Goal: Browse casually: Explore the website without a specific task or goal

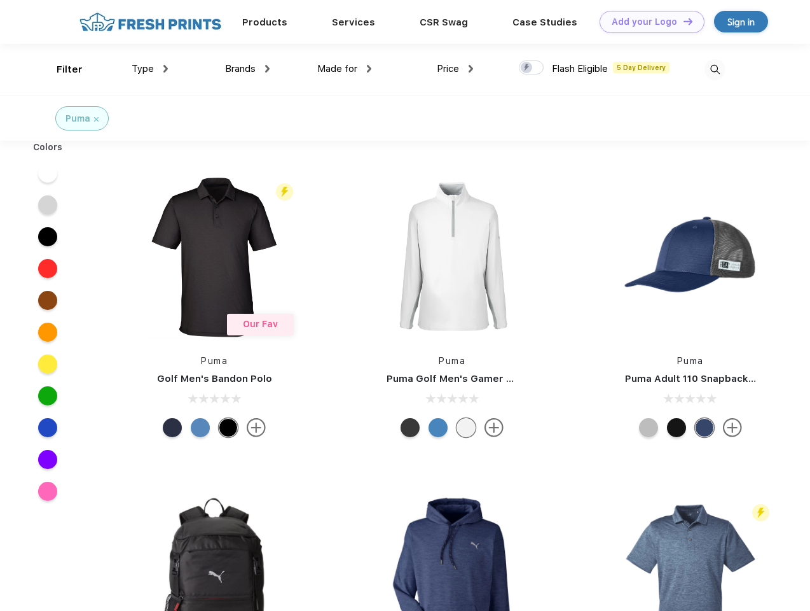
click at [648, 22] on link "Add your Logo Design Tool" at bounding box center [652, 22] width 105 height 22
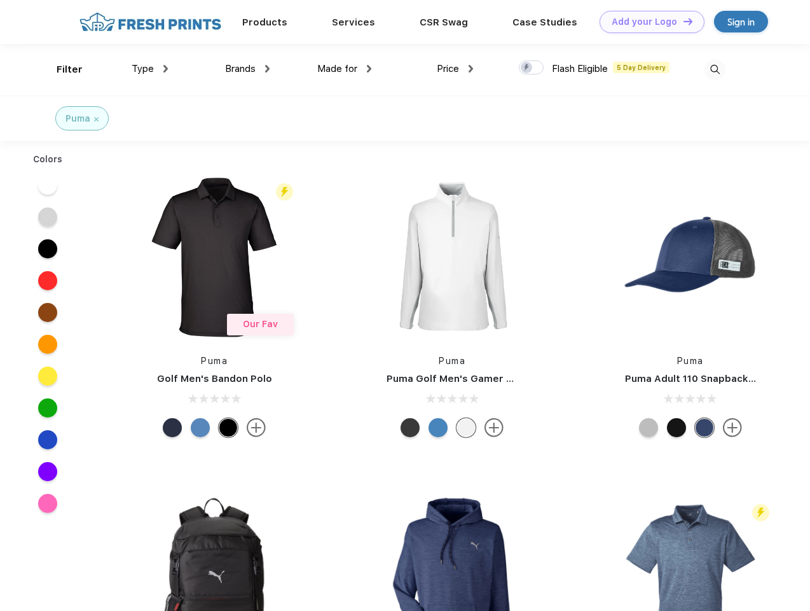
click at [0, 0] on div "Design Tool" at bounding box center [0, 0] width 0 height 0
click at [683, 21] on link "Add your Logo Design Tool" at bounding box center [652, 22] width 105 height 22
click at [61, 69] on div "Filter" at bounding box center [70, 69] width 26 height 15
click at [150, 69] on span "Type" at bounding box center [143, 68] width 22 height 11
click at [247, 69] on span "Brands" at bounding box center [240, 68] width 31 height 11
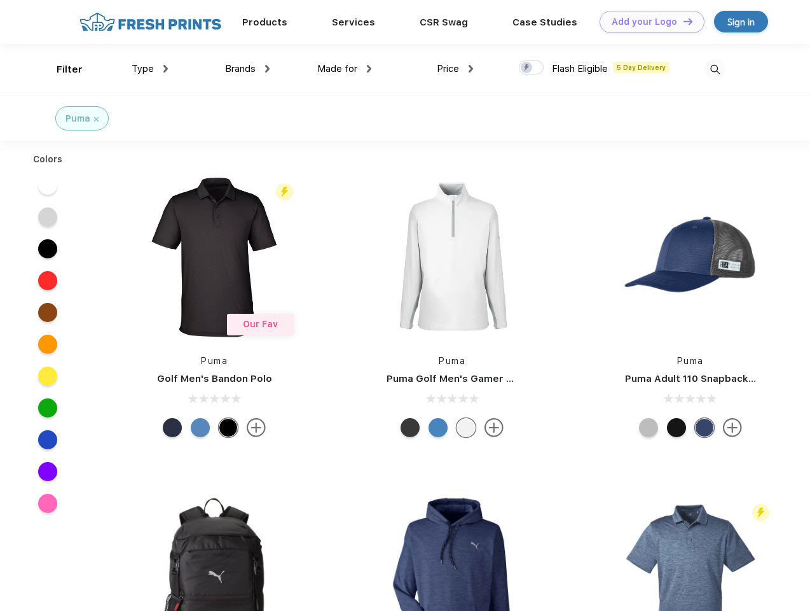
click at [345, 69] on span "Made for" at bounding box center [337, 68] width 40 height 11
click at [455, 69] on span "Price" at bounding box center [448, 68] width 22 height 11
click at [532, 68] on div at bounding box center [531, 67] width 25 height 14
click at [527, 68] on input "checkbox" at bounding box center [523, 64] width 8 height 8
click at [715, 69] on img at bounding box center [715, 69] width 21 height 21
